Goal: Communication & Community: Answer question/provide support

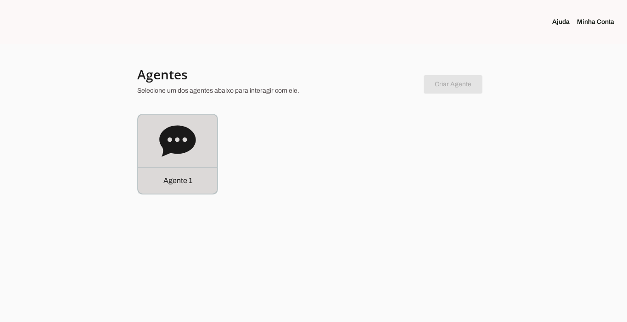
click at [174, 174] on div "Agente 1" at bounding box center [177, 180] width 79 height 26
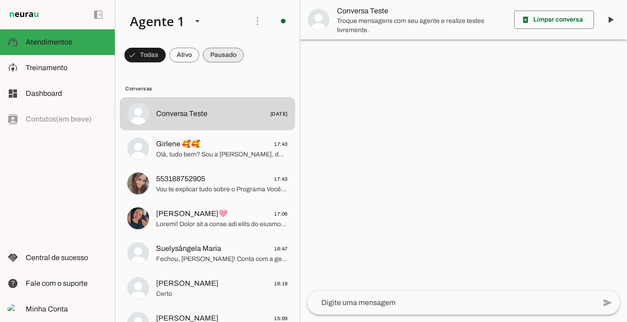
click at [166, 61] on span at bounding box center [144, 55] width 41 height 22
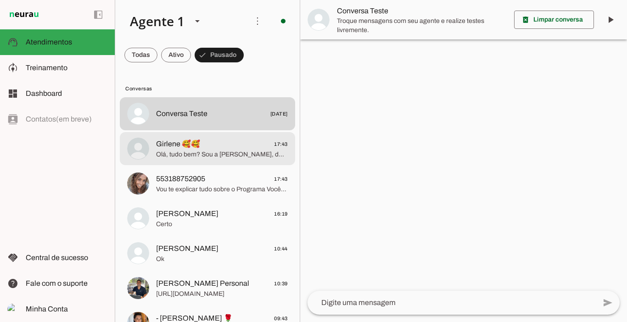
click at [195, 154] on span "Olá, tudo bem? Sou a [PERSON_NAME], do time do personal [PERSON_NAME] e da nutr…" at bounding box center [222, 154] width 132 height 9
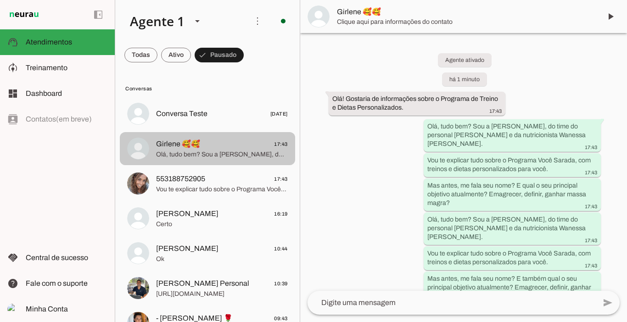
scroll to position [63, 0]
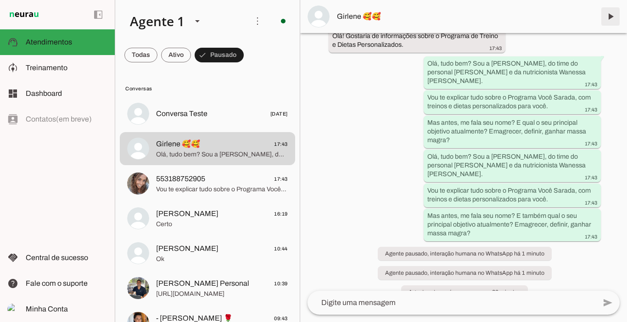
click at [611, 18] on span at bounding box center [610, 17] width 22 height 22
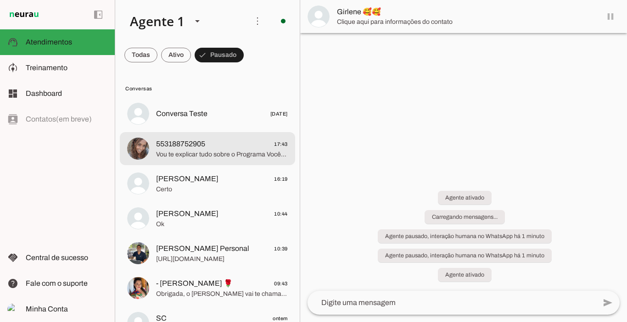
scroll to position [0, 0]
click at [188, 156] on span "Vou te explicar tudo sobre o Programa Você Sarada, com treinos e dietas persona…" at bounding box center [222, 154] width 132 height 9
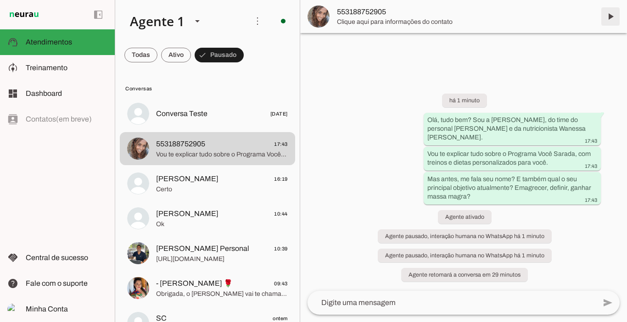
click at [610, 19] on span at bounding box center [610, 17] width 22 height 22
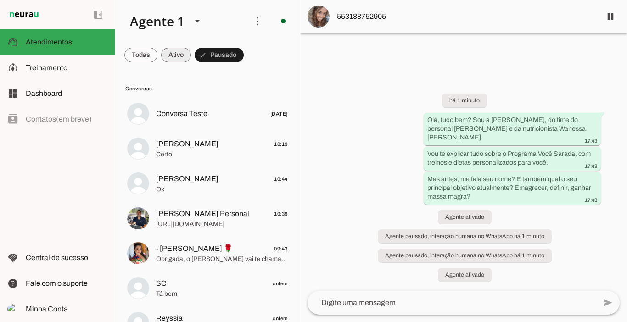
click at [157, 55] on span at bounding box center [140, 55] width 33 height 22
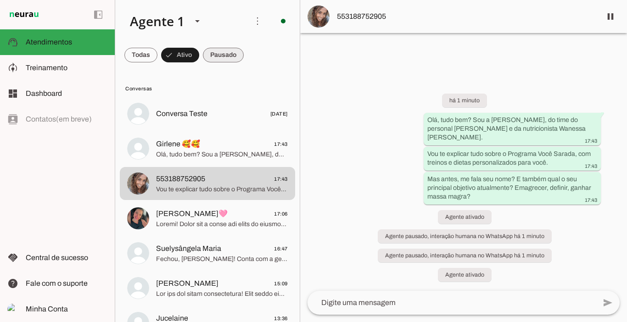
click at [157, 56] on span at bounding box center [140, 55] width 33 height 22
